Goal: Task Accomplishment & Management: Manage account settings

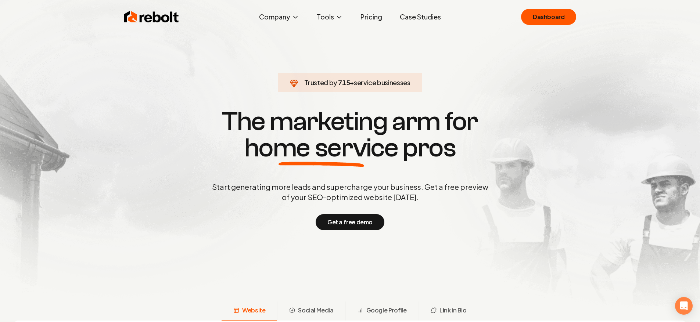
click at [569, 27] on div "Rebolt Company About Blog Jobs Help Center Tools Google Review QR Code Generato…" at bounding box center [350, 17] width 471 height 22
click at [565, 24] on link "Dashboard" at bounding box center [548, 17] width 55 height 16
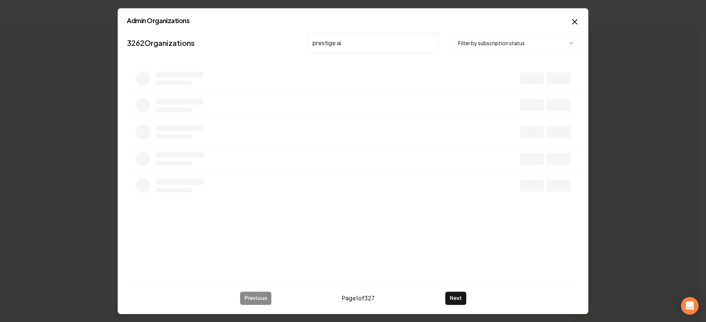
type input "prestige air"
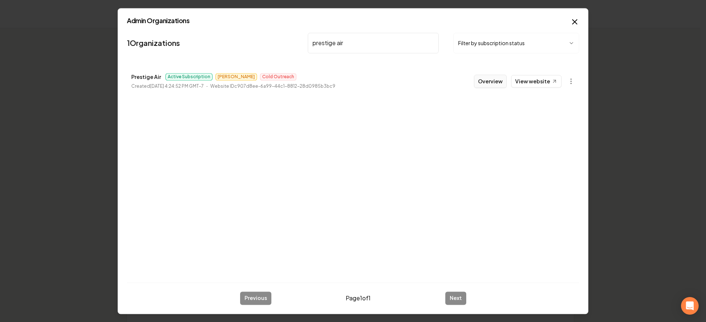
click at [492, 83] on button "Overview" at bounding box center [490, 81] width 33 height 13
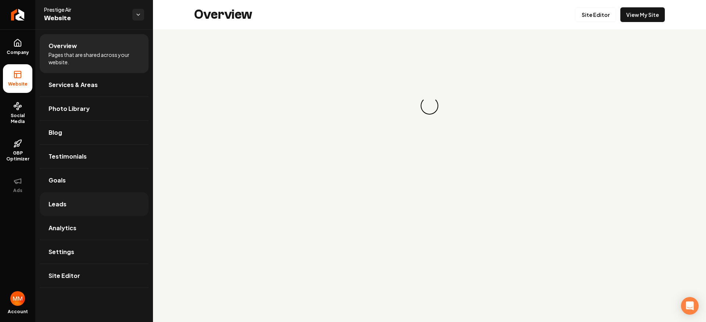
click at [92, 196] on link "Leads" at bounding box center [94, 205] width 109 height 24
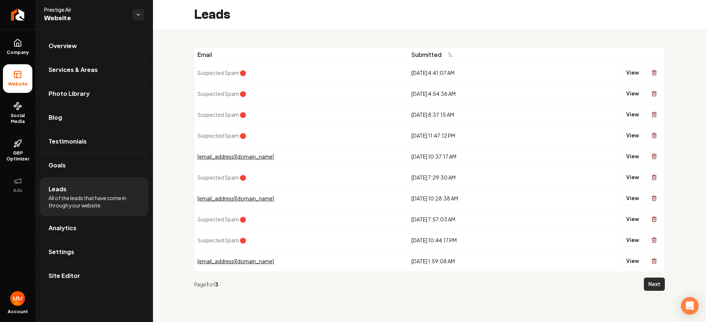
click at [645, 282] on button "Next" at bounding box center [654, 284] width 21 height 13
click at [626, 221] on button "View" at bounding box center [632, 219] width 22 height 13
click at [627, 174] on button "View" at bounding box center [632, 177] width 22 height 13
click at [627, 133] on button "View" at bounding box center [632, 135] width 22 height 13
click at [629, 117] on button "View" at bounding box center [632, 114] width 22 height 13
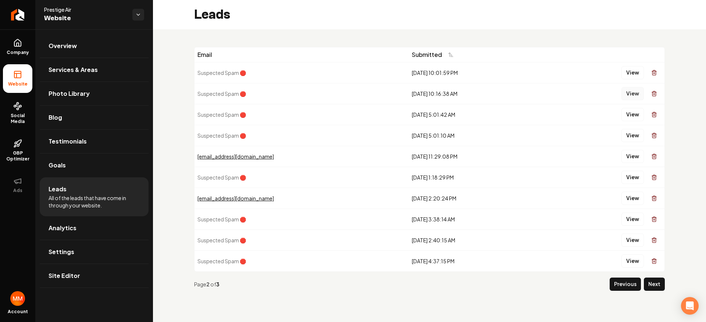
click at [634, 99] on button "View" at bounding box center [632, 93] width 22 height 13
click at [638, 75] on button "View" at bounding box center [632, 72] width 22 height 13
click at [626, 283] on button "Previous" at bounding box center [625, 284] width 31 height 13
click at [633, 265] on button "View" at bounding box center [632, 261] width 22 height 13
click at [633, 243] on button "View" at bounding box center [632, 240] width 22 height 13
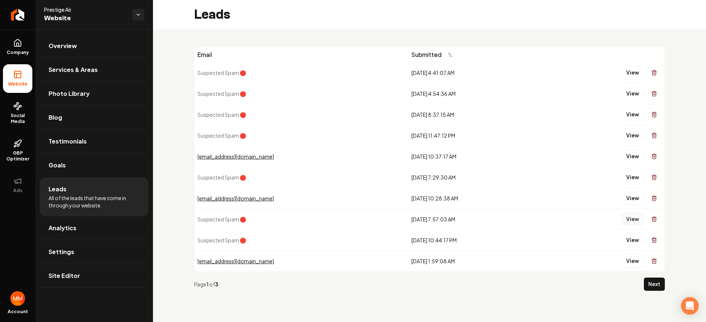
click at [628, 218] on button "View" at bounding box center [632, 219] width 22 height 13
click at [626, 199] on button "View" at bounding box center [632, 198] width 22 height 13
click at [630, 177] on button "View" at bounding box center [632, 177] width 22 height 13
click at [629, 132] on button "View" at bounding box center [632, 135] width 22 height 13
click at [9, 16] on link "Return to dashboard" at bounding box center [17, 14] width 35 height 29
